Goal: Information Seeking & Learning: Learn about a topic

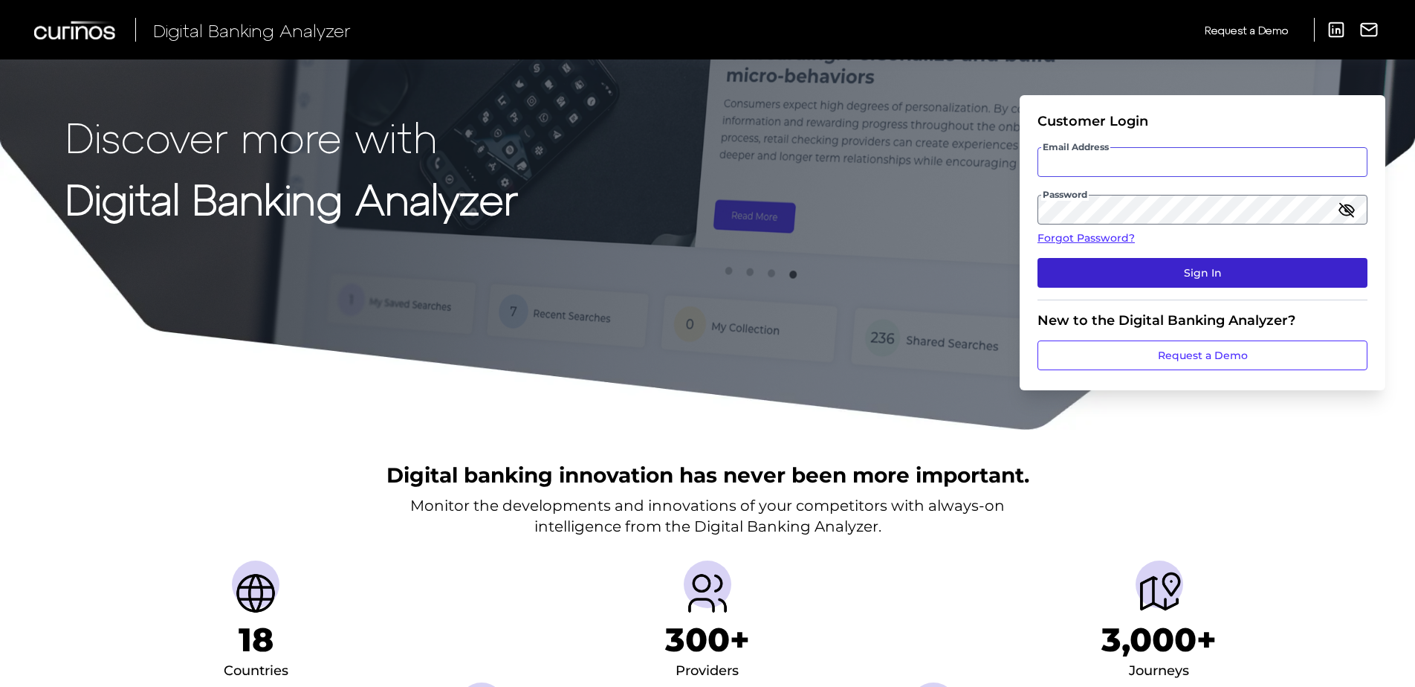
type input "[EMAIL_ADDRESS][DOMAIN_NAME]"
click at [1219, 276] on button "Sign In" at bounding box center [1203, 273] width 330 height 30
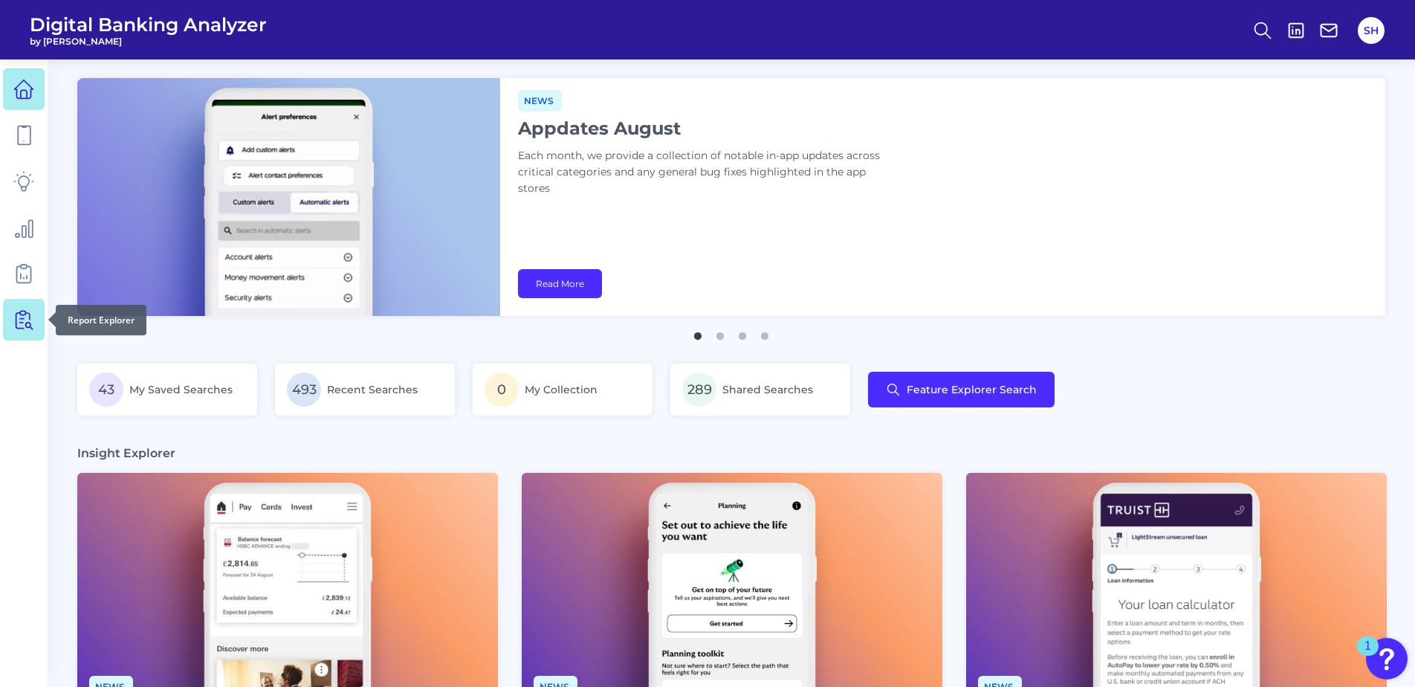
click at [22, 315] on icon at bounding box center [26, 320] width 13 height 19
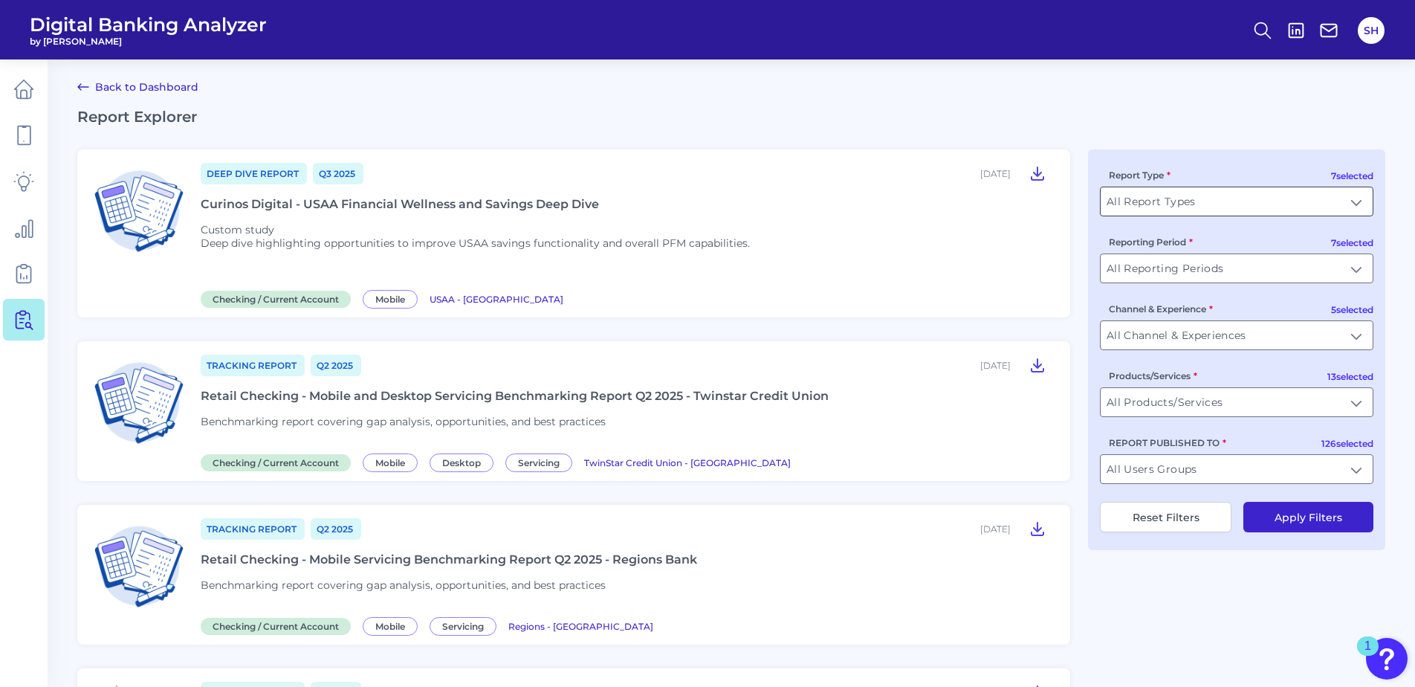
click at [1356, 202] on input "All Report Types" at bounding box center [1237, 201] width 272 height 28
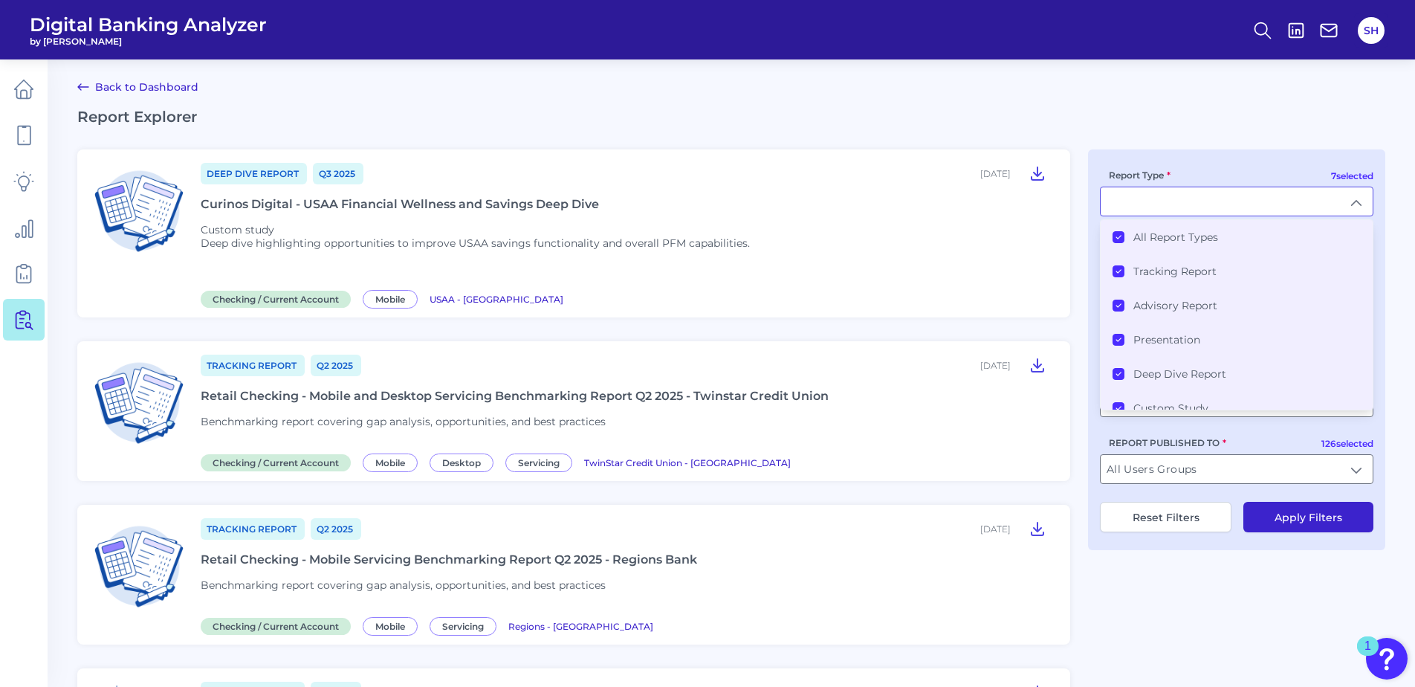
click at [1113, 234] on Types "All Report Types" at bounding box center [1119, 237] width 12 height 12
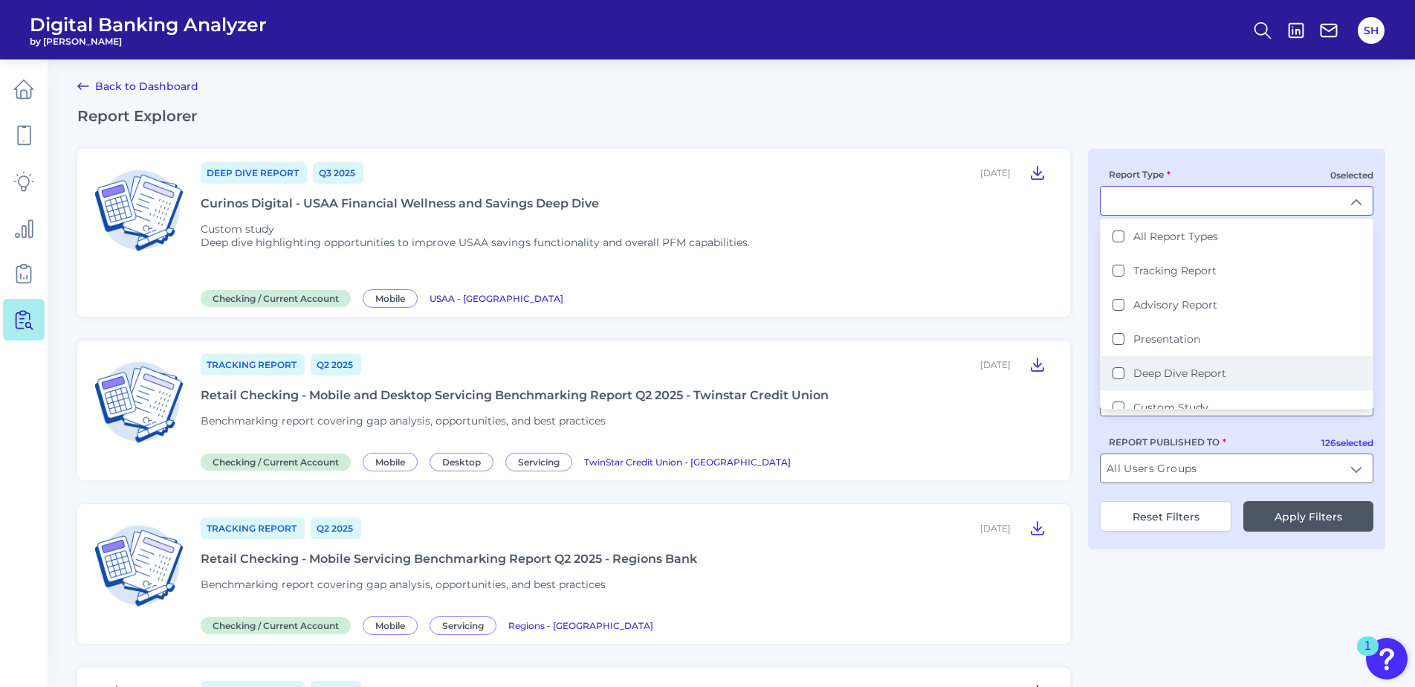
scroll to position [74, 0]
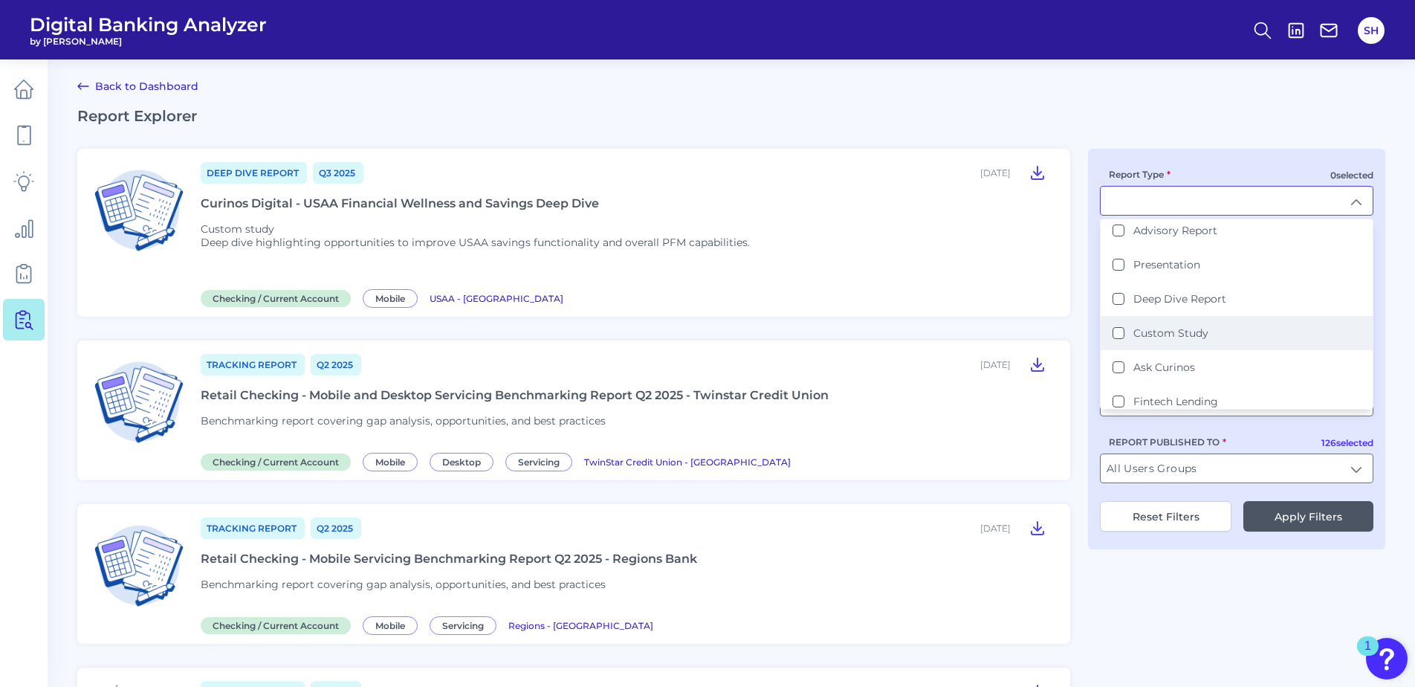
click at [1122, 334] on Study "Custom Study" at bounding box center [1119, 333] width 12 height 12
type input "Custom Study"
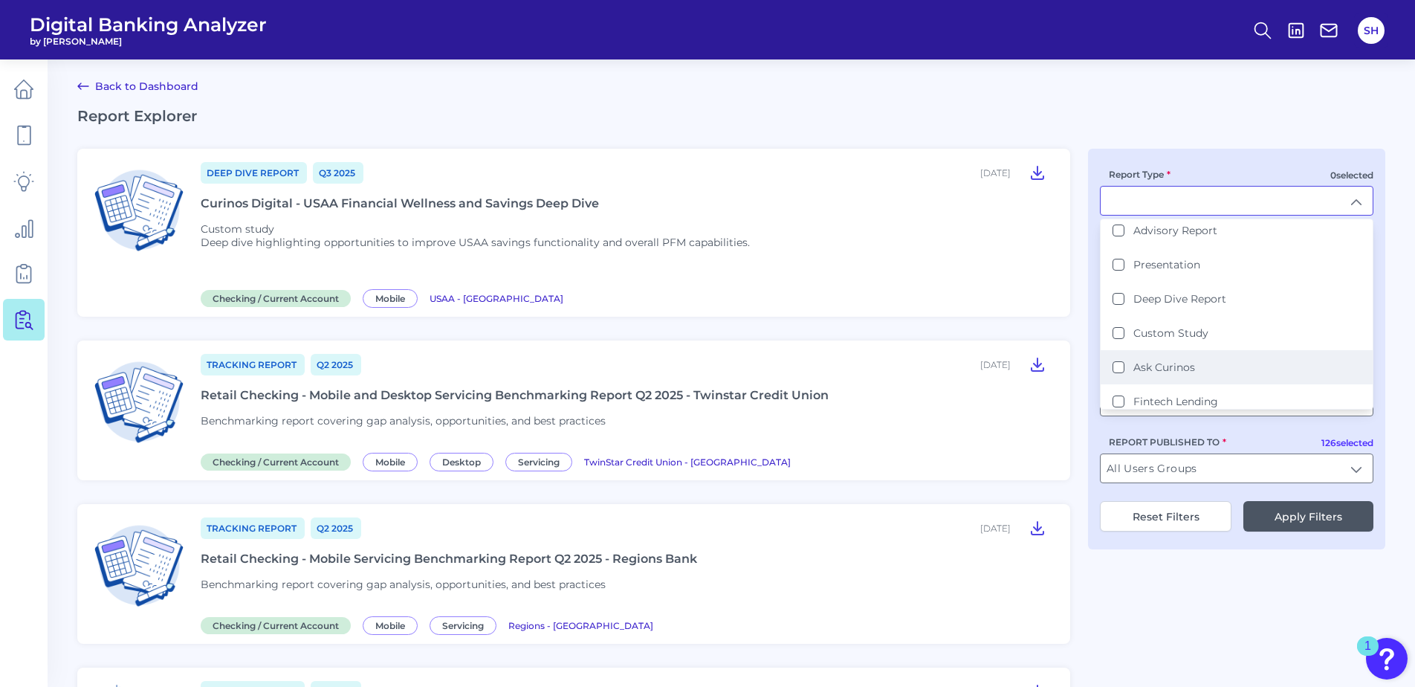
scroll to position [1, 0]
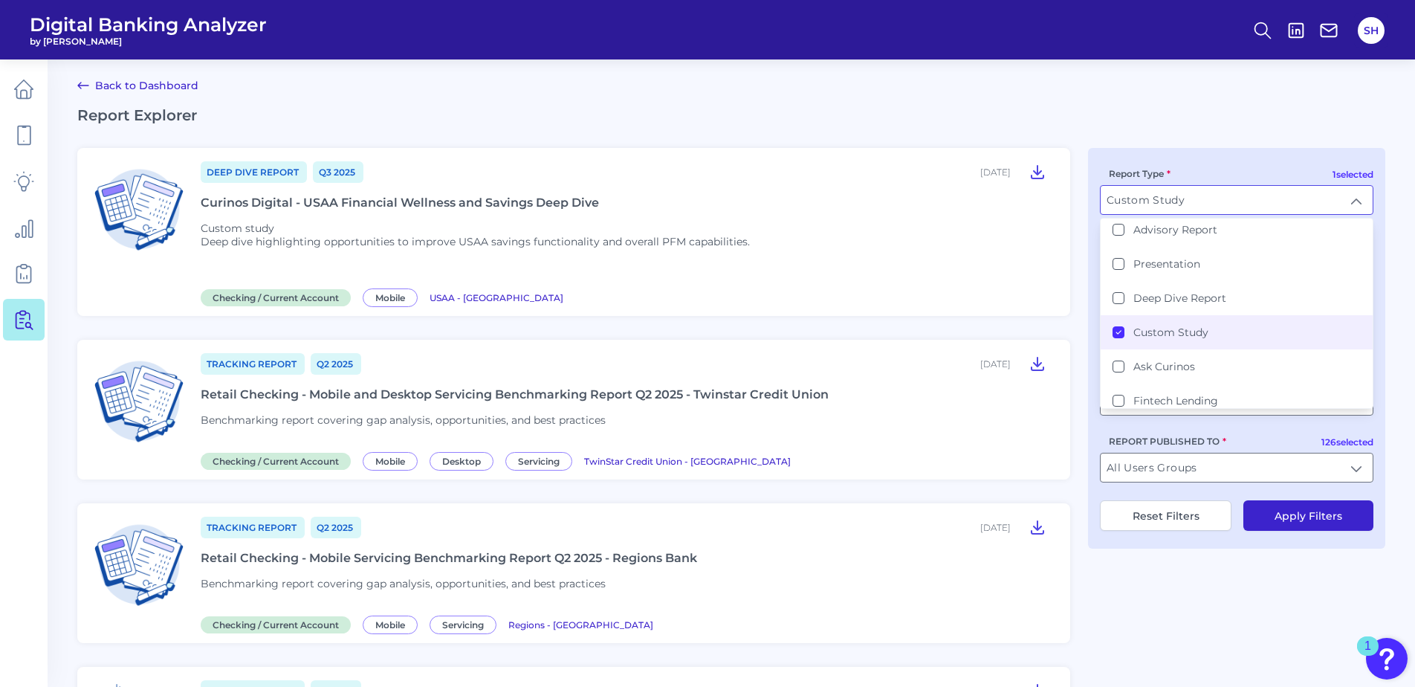
click at [1313, 519] on button "Apply Filters" at bounding box center [1308, 515] width 130 height 30
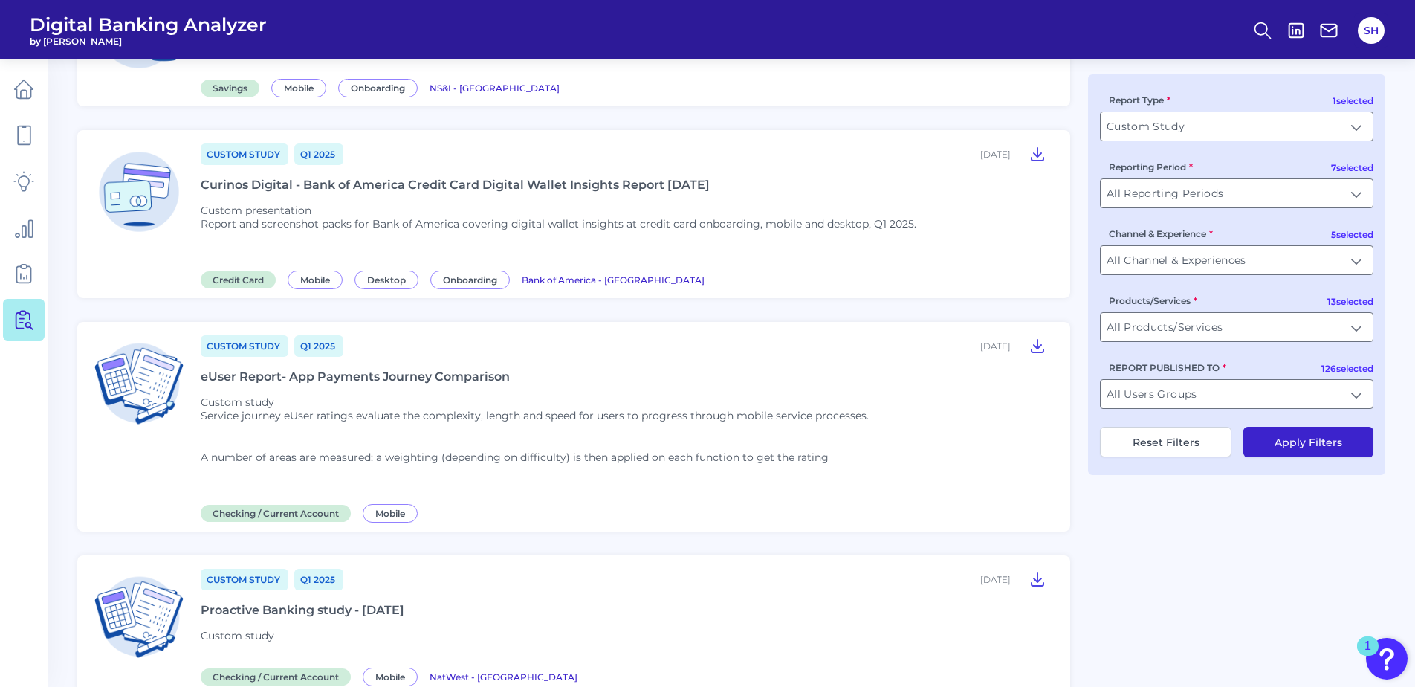
scroll to position [1692, 0]
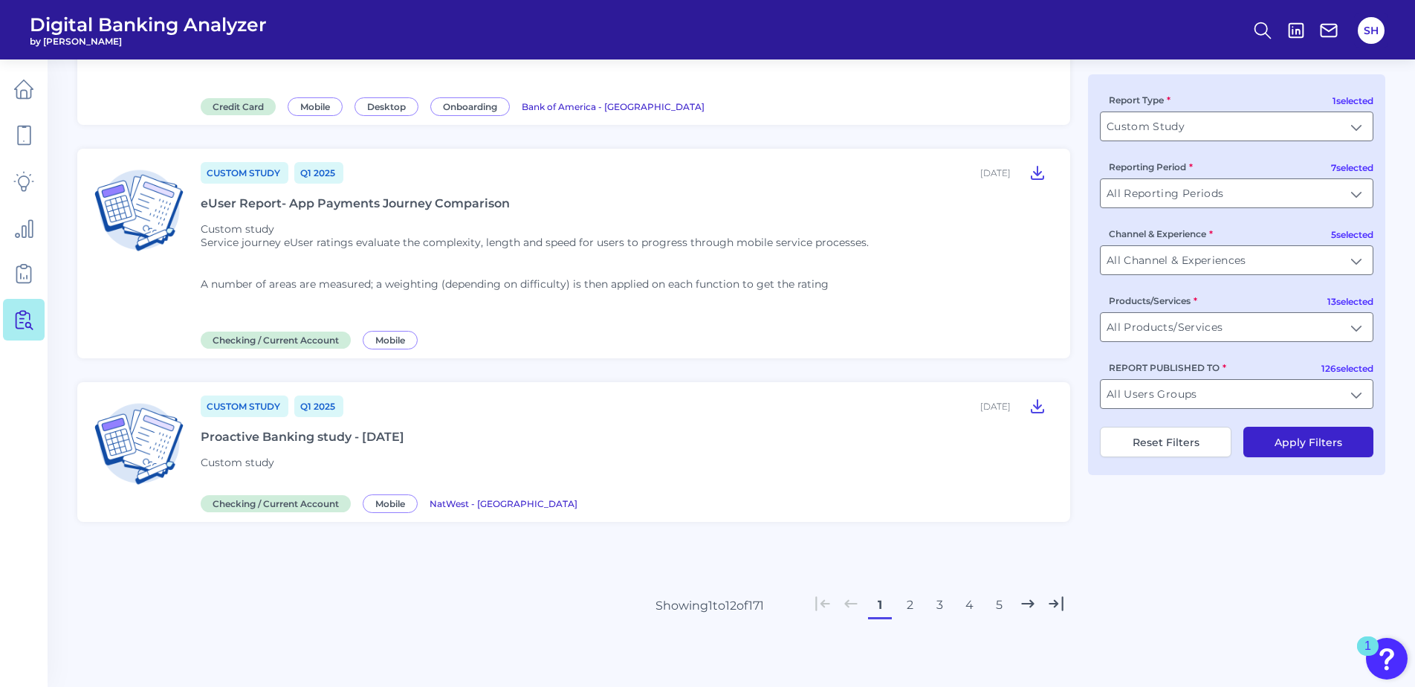
click at [913, 601] on button "2" at bounding box center [910, 605] width 24 height 24
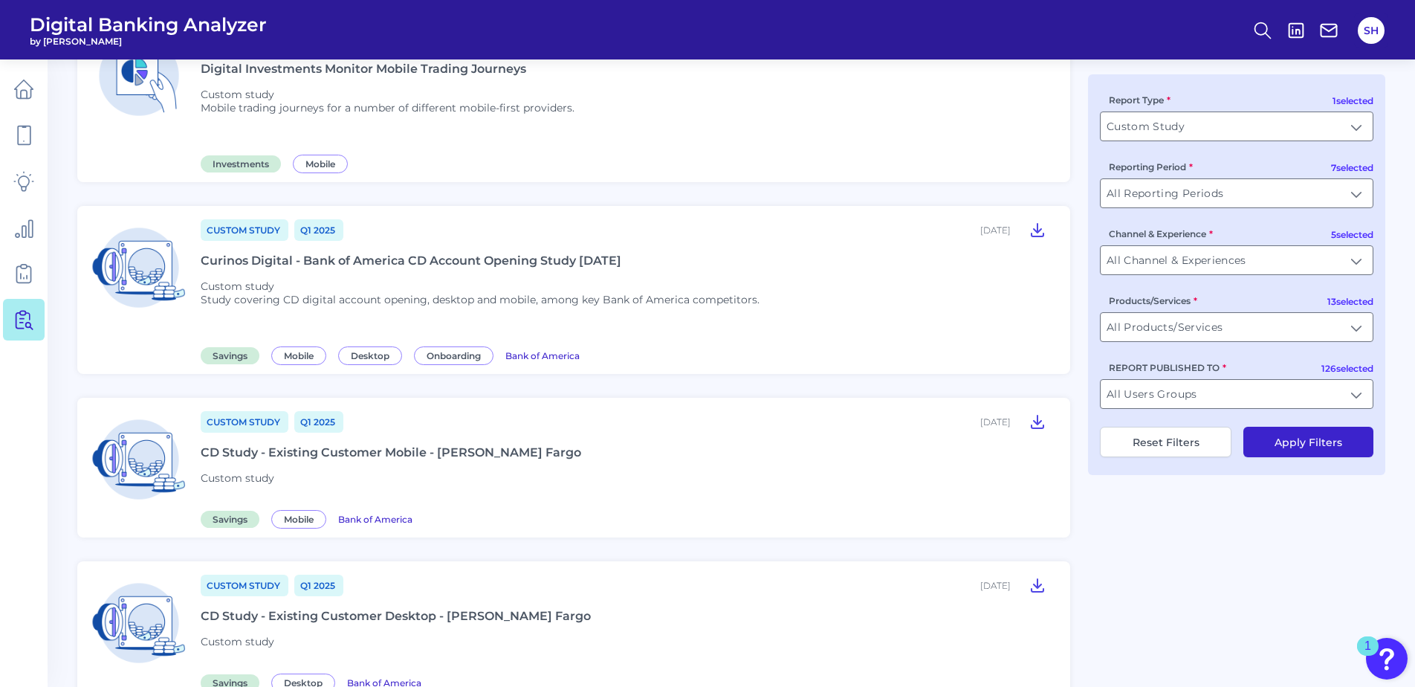
scroll to position [520, 0]
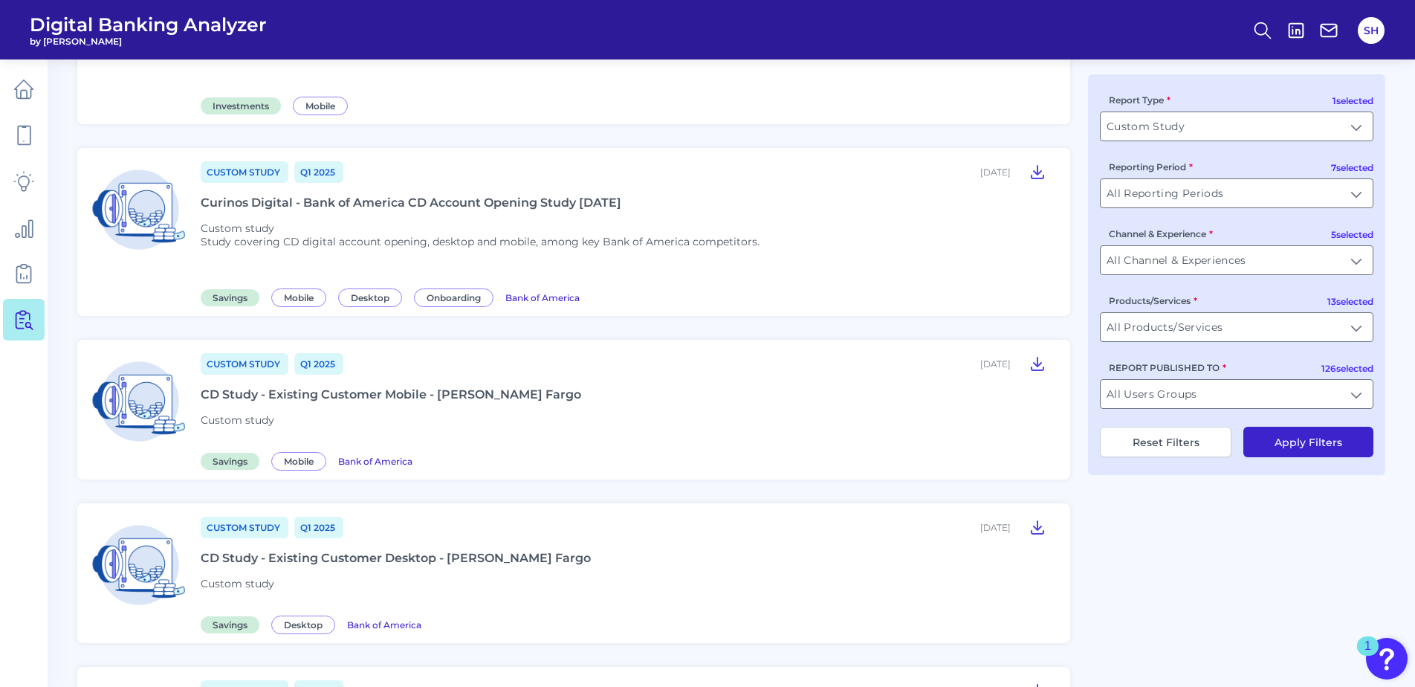
click at [394, 204] on div "Curinos Digital - Bank of America CD Account Opening Study Feb 2025" at bounding box center [411, 202] width 421 height 14
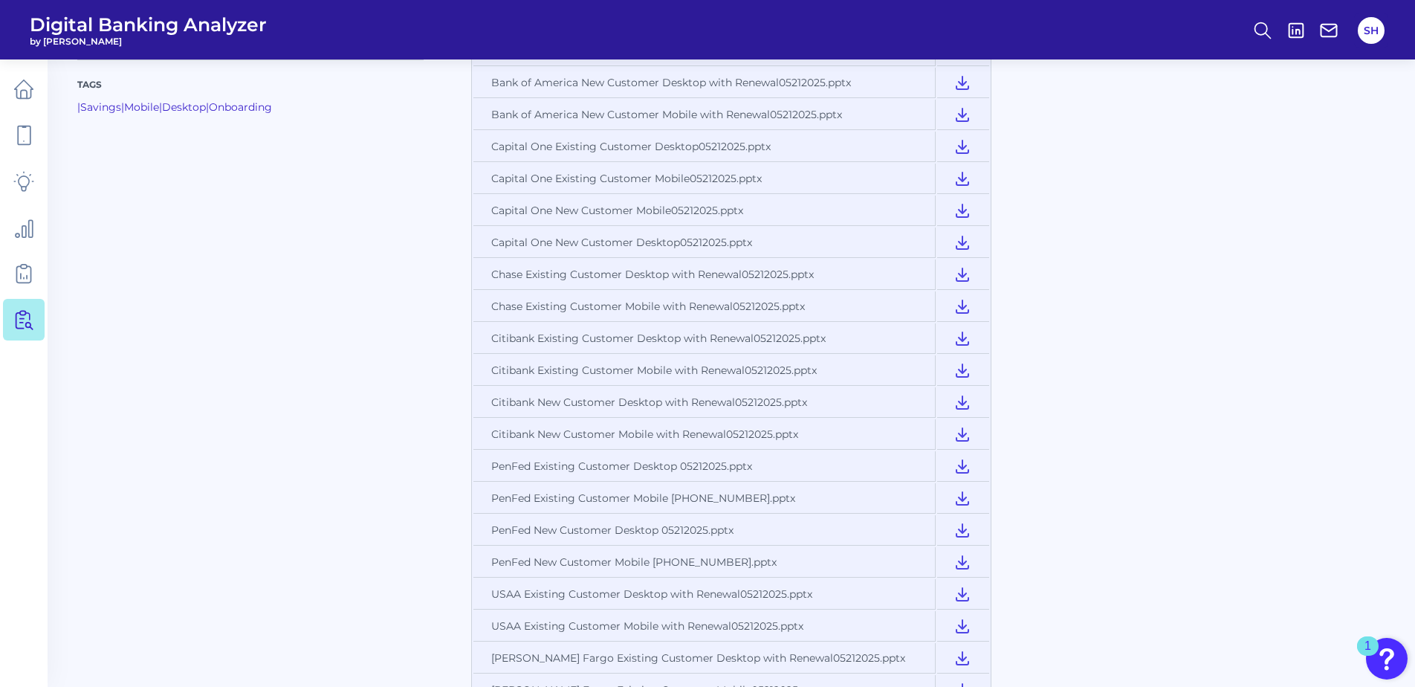
scroll to position [520, 0]
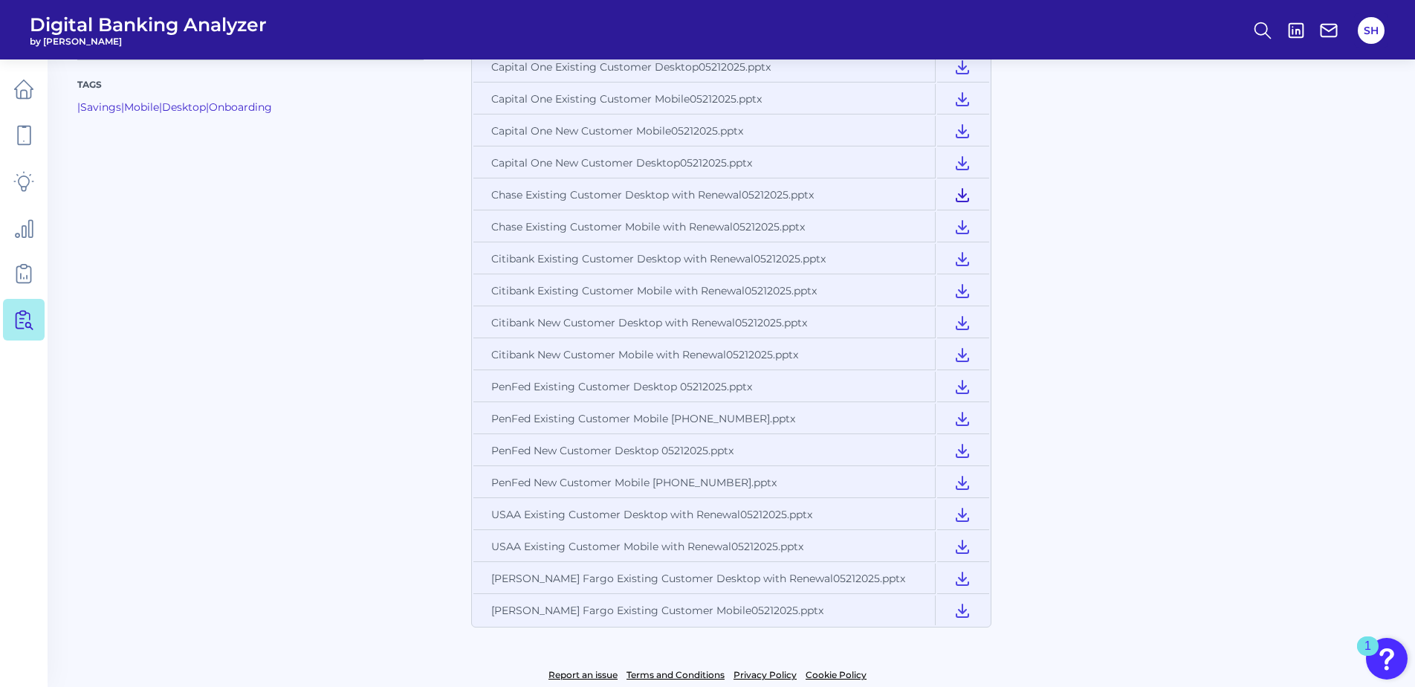
click at [964, 199] on icon at bounding box center [963, 195] width 18 height 18
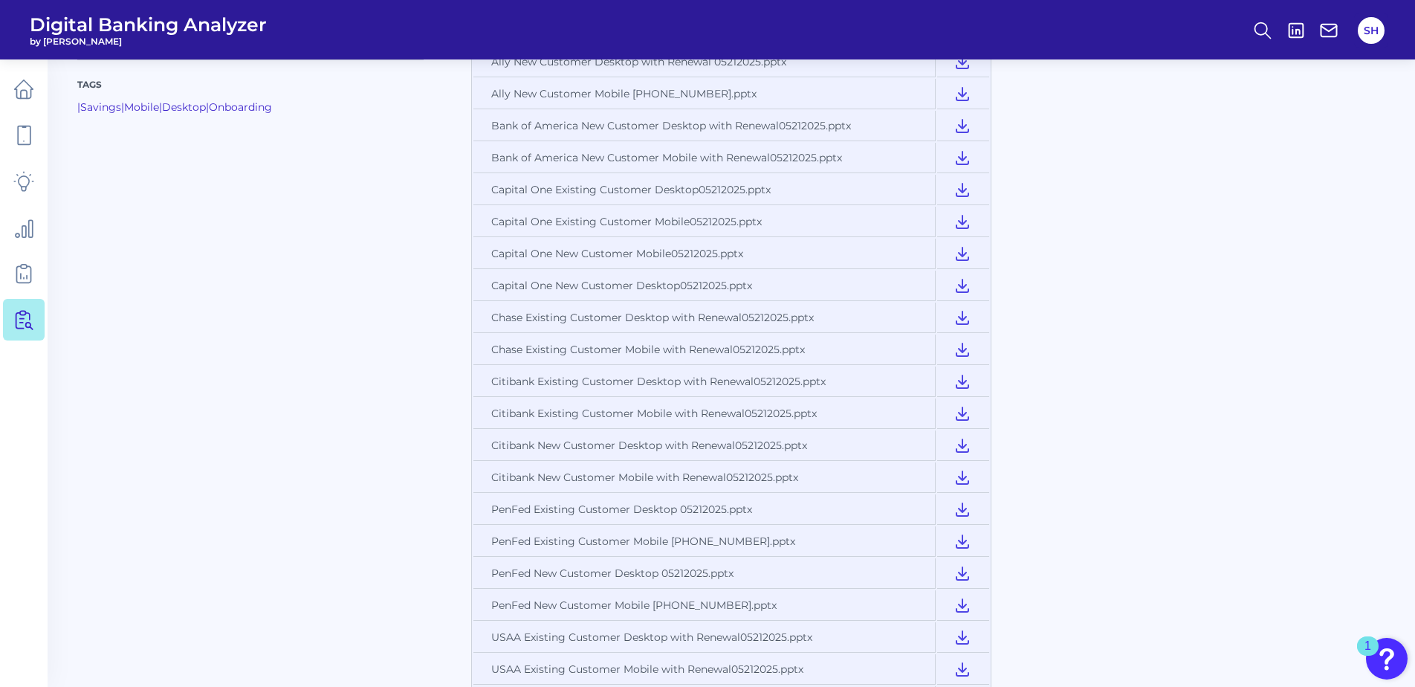
scroll to position [372, 0]
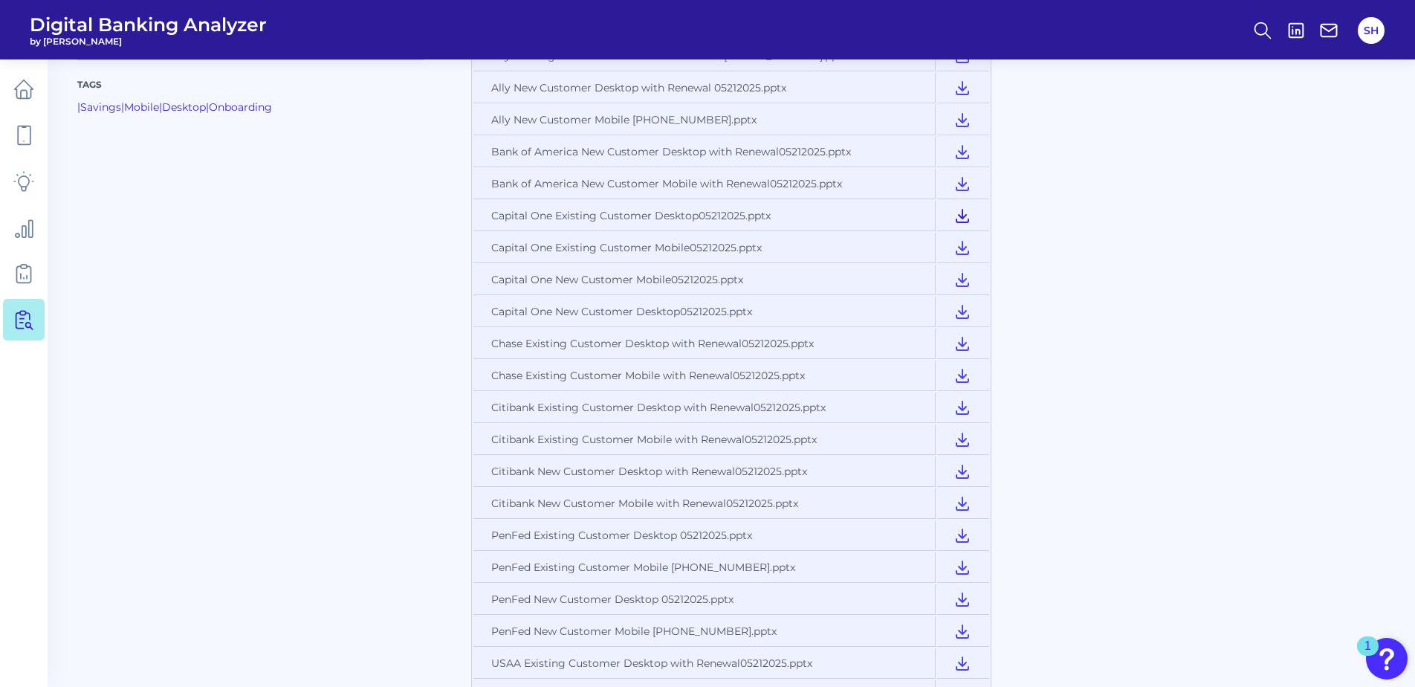
click at [963, 215] on icon at bounding box center [963, 216] width 12 height 13
click at [960, 411] on icon at bounding box center [963, 407] width 18 height 18
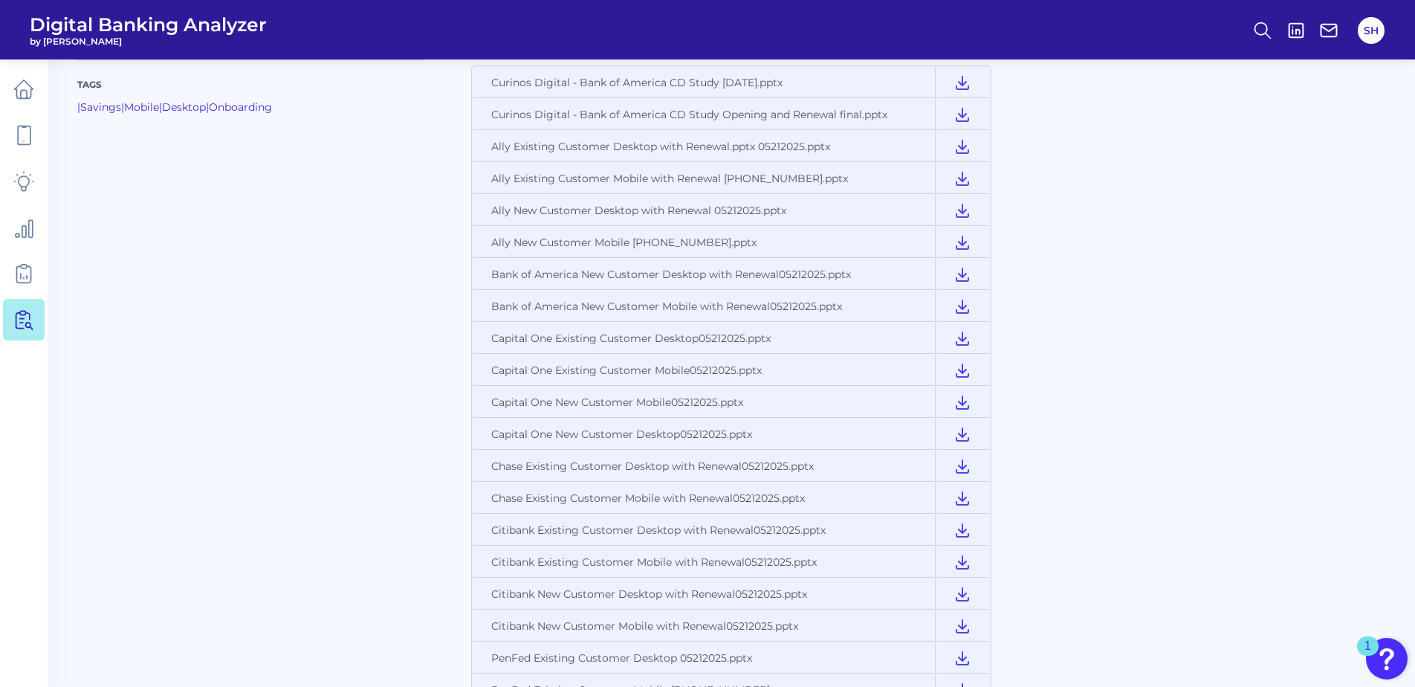
scroll to position [223, 0]
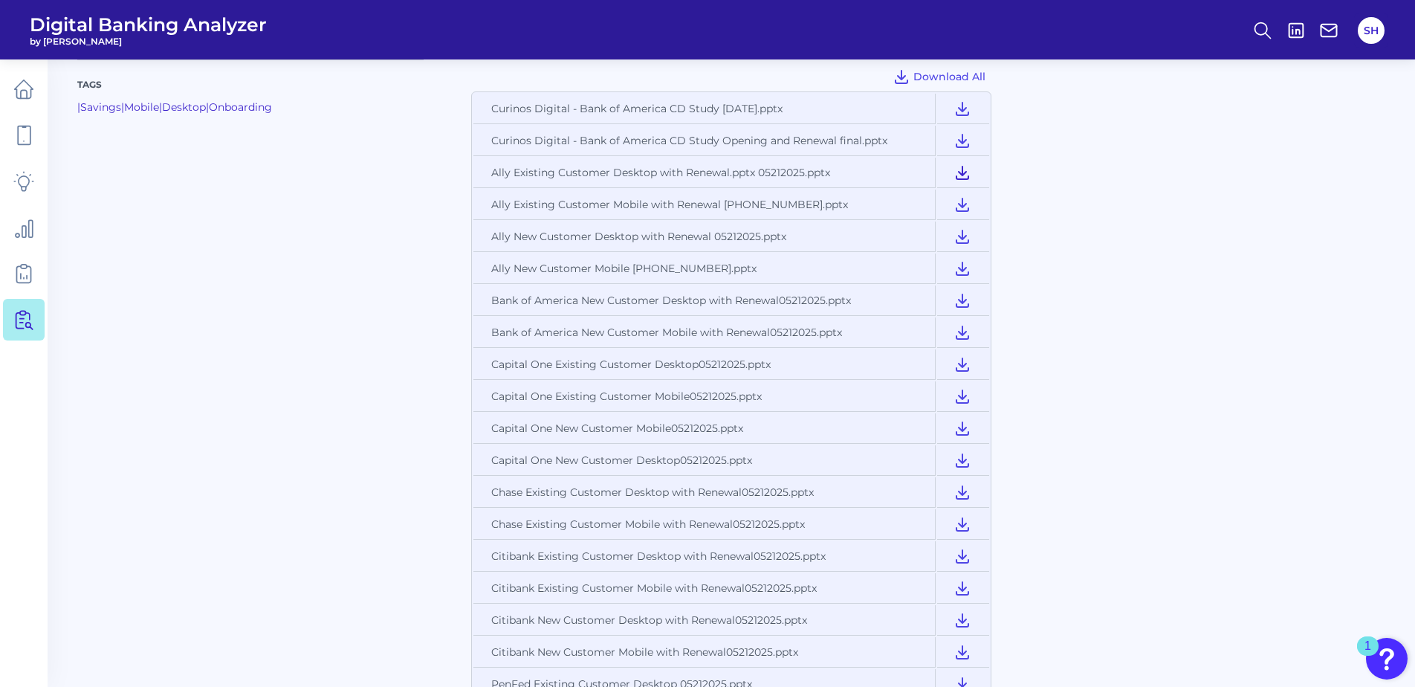
click at [964, 171] on icon at bounding box center [963, 173] width 18 height 18
click at [965, 205] on icon at bounding box center [963, 204] width 12 height 13
click at [960, 238] on icon at bounding box center [963, 236] width 12 height 13
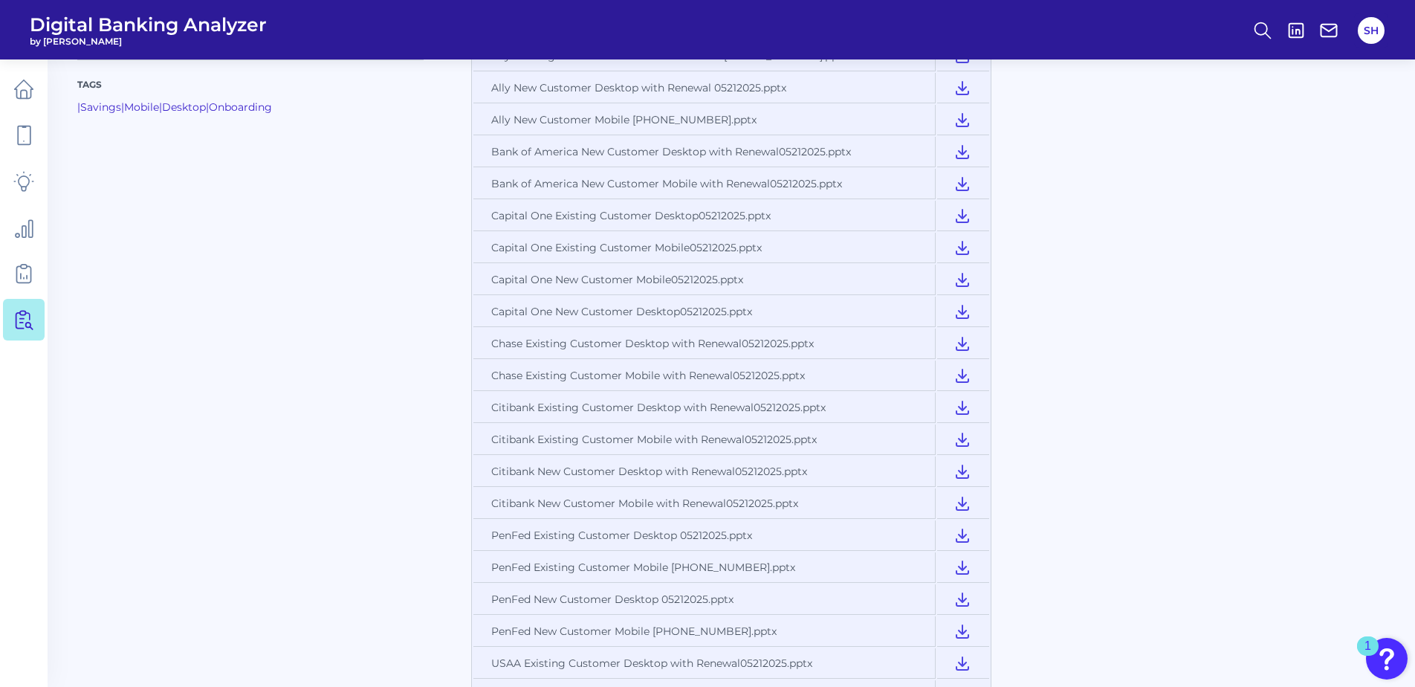
scroll to position [446, 0]
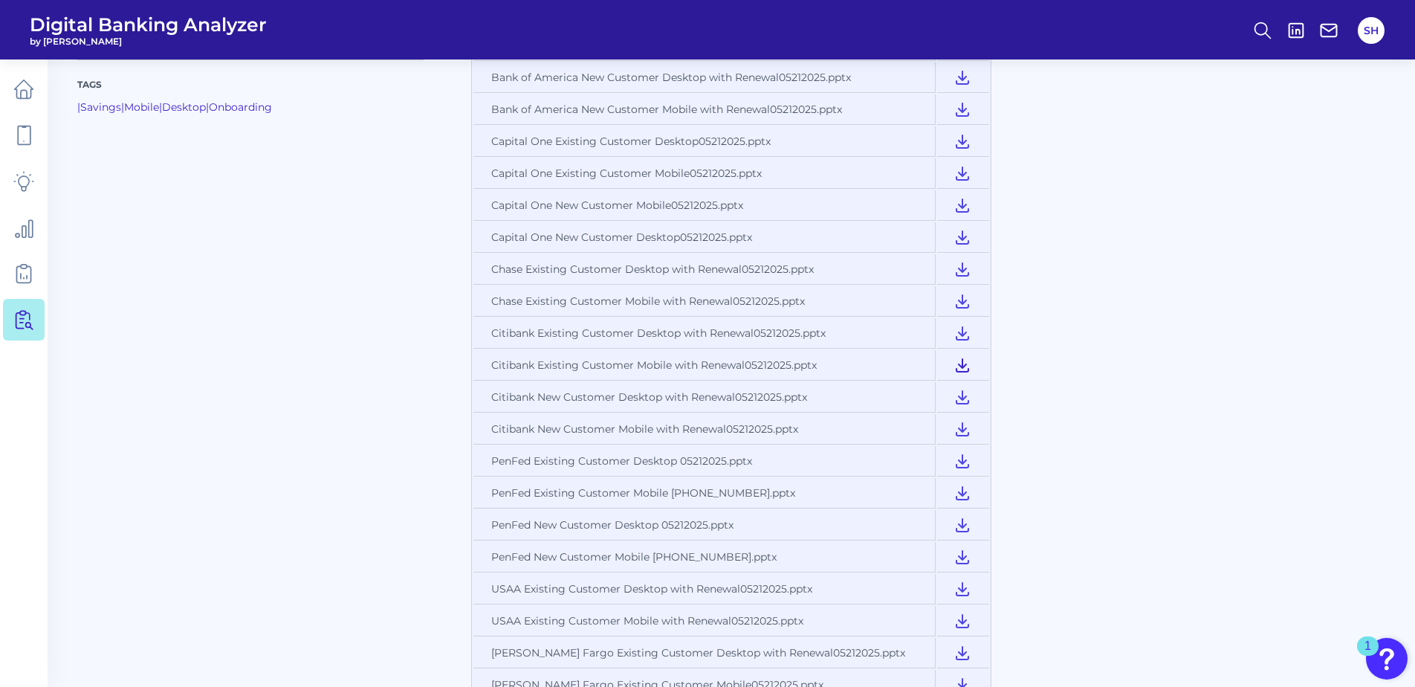
click at [960, 365] on icon at bounding box center [963, 365] width 12 height 13
click at [961, 366] on icon at bounding box center [963, 365] width 12 height 13
click at [958, 430] on icon at bounding box center [963, 429] width 18 height 18
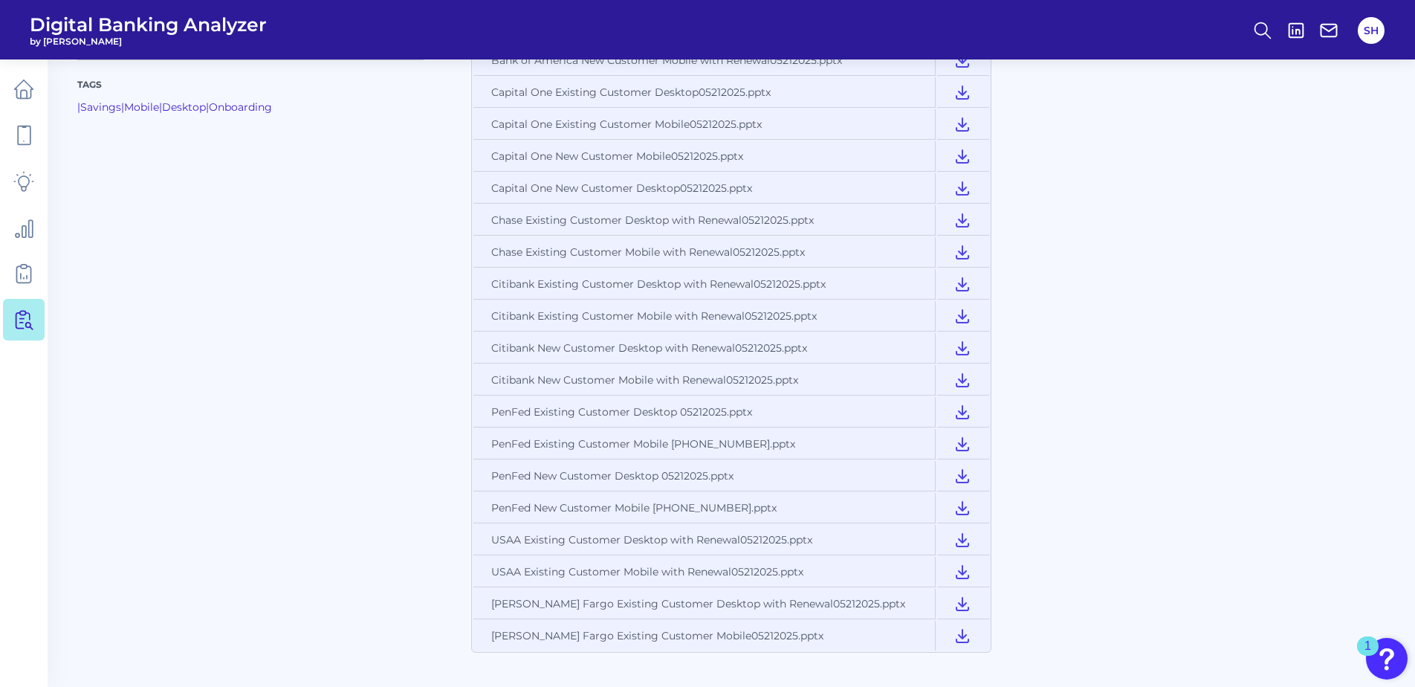
scroll to position [520, 0]
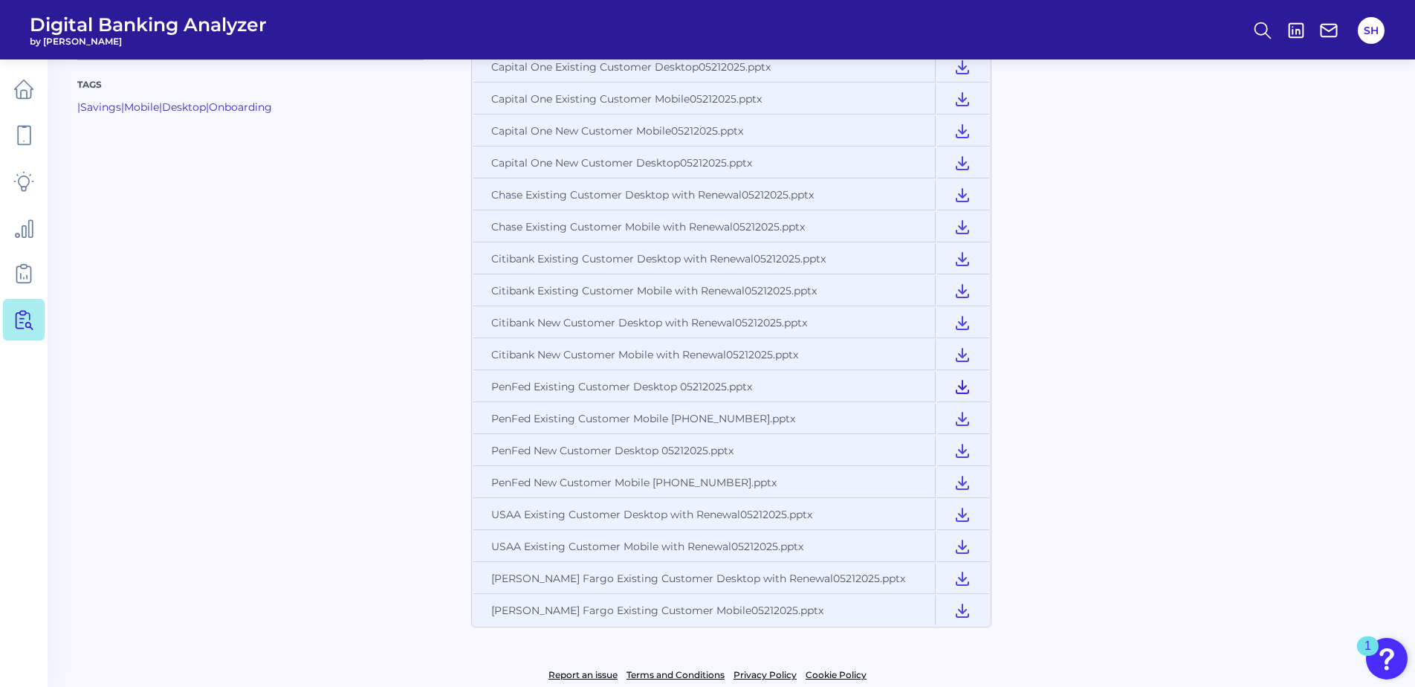
click at [962, 387] on icon at bounding box center [963, 387] width 12 height 13
click at [959, 513] on icon at bounding box center [963, 514] width 18 height 18
click at [960, 546] on icon at bounding box center [963, 546] width 18 height 18
click at [962, 575] on icon at bounding box center [963, 578] width 12 height 13
